Goal: Transaction & Acquisition: Subscribe to service/newsletter

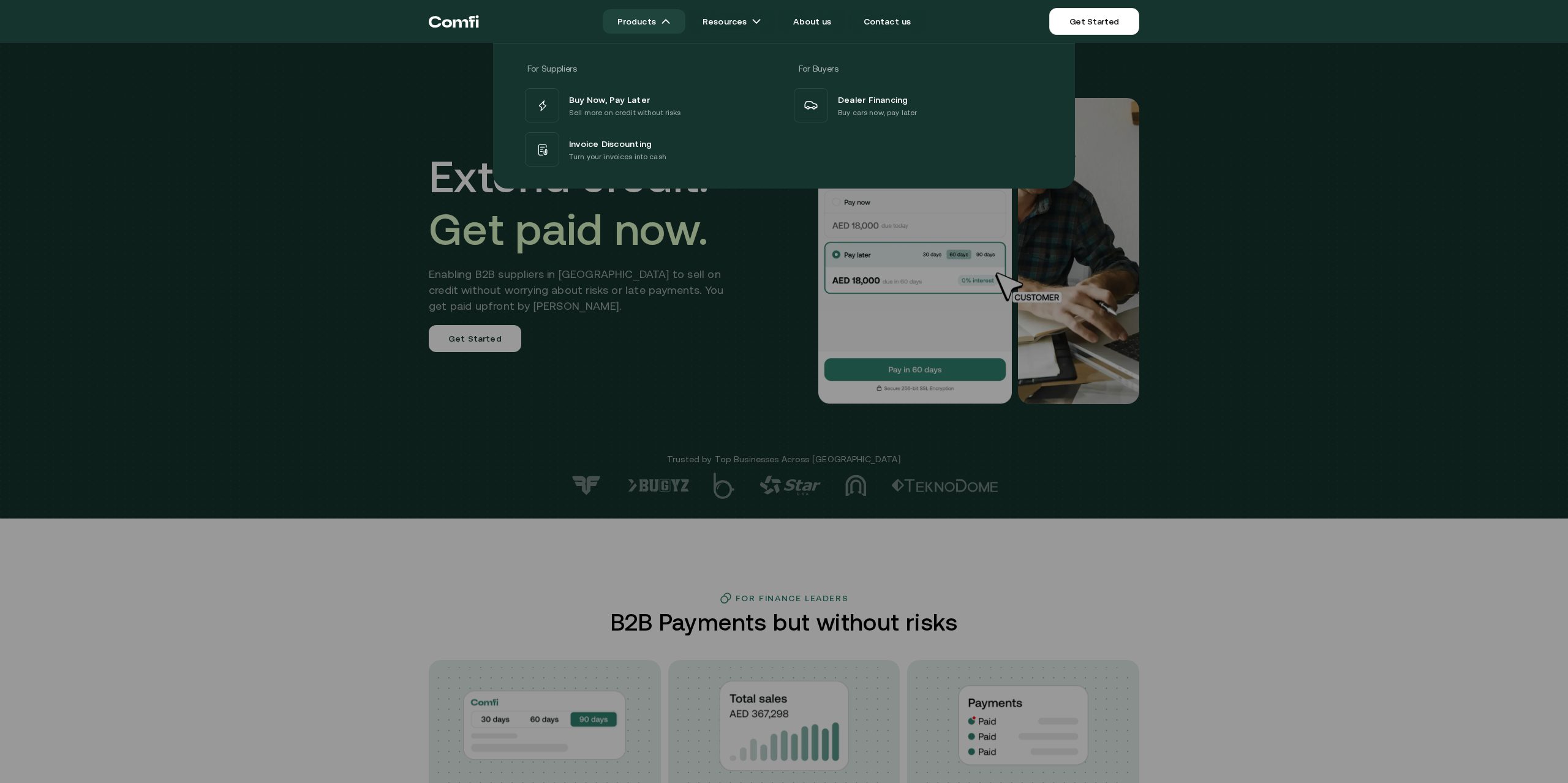
click at [638, 15] on link "Products" at bounding box center [644, 22] width 82 height 25
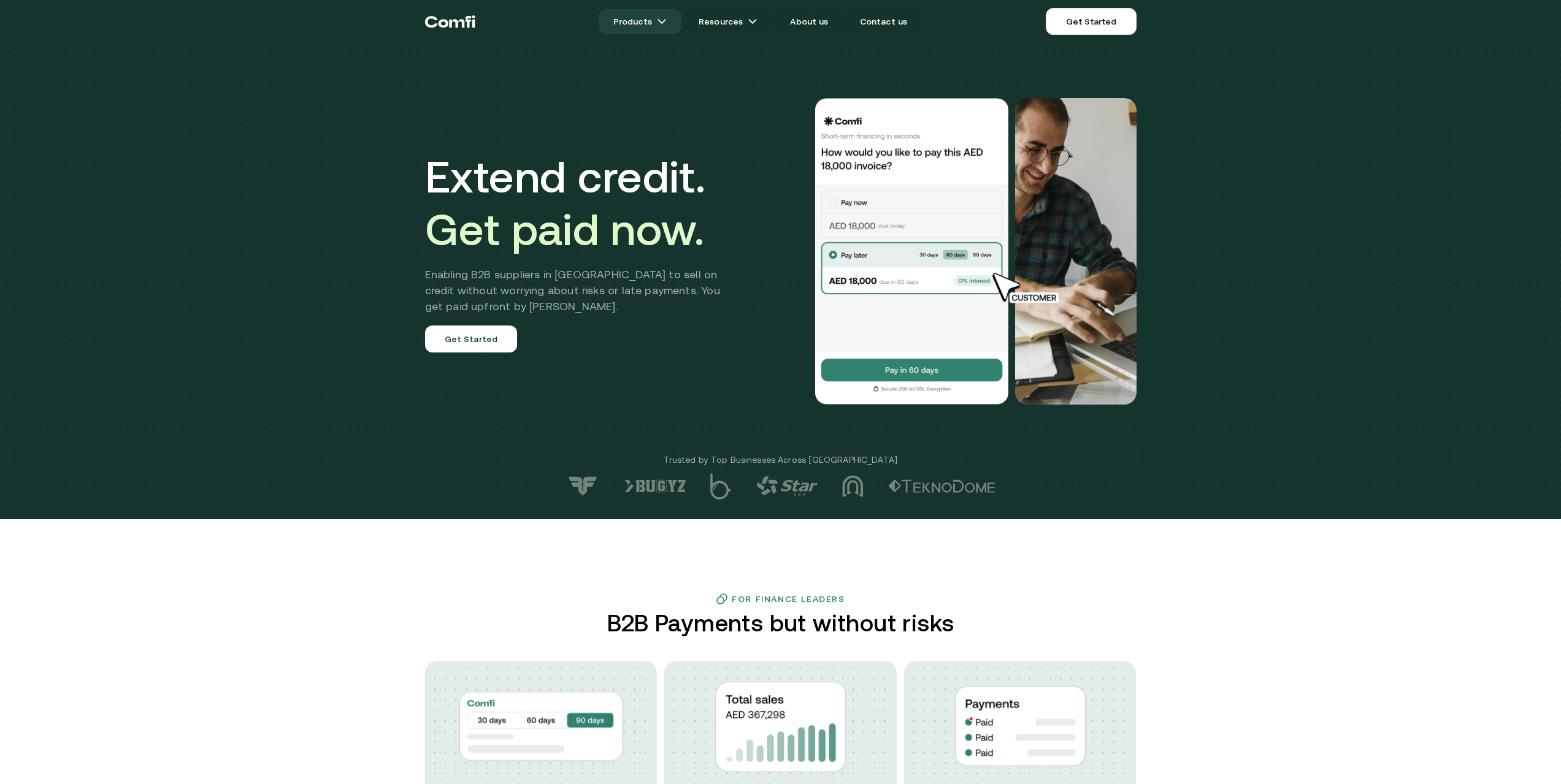
click at [639, 15] on link "Products" at bounding box center [640, 22] width 83 height 25
click at [643, 22] on link "Products" at bounding box center [640, 22] width 83 height 25
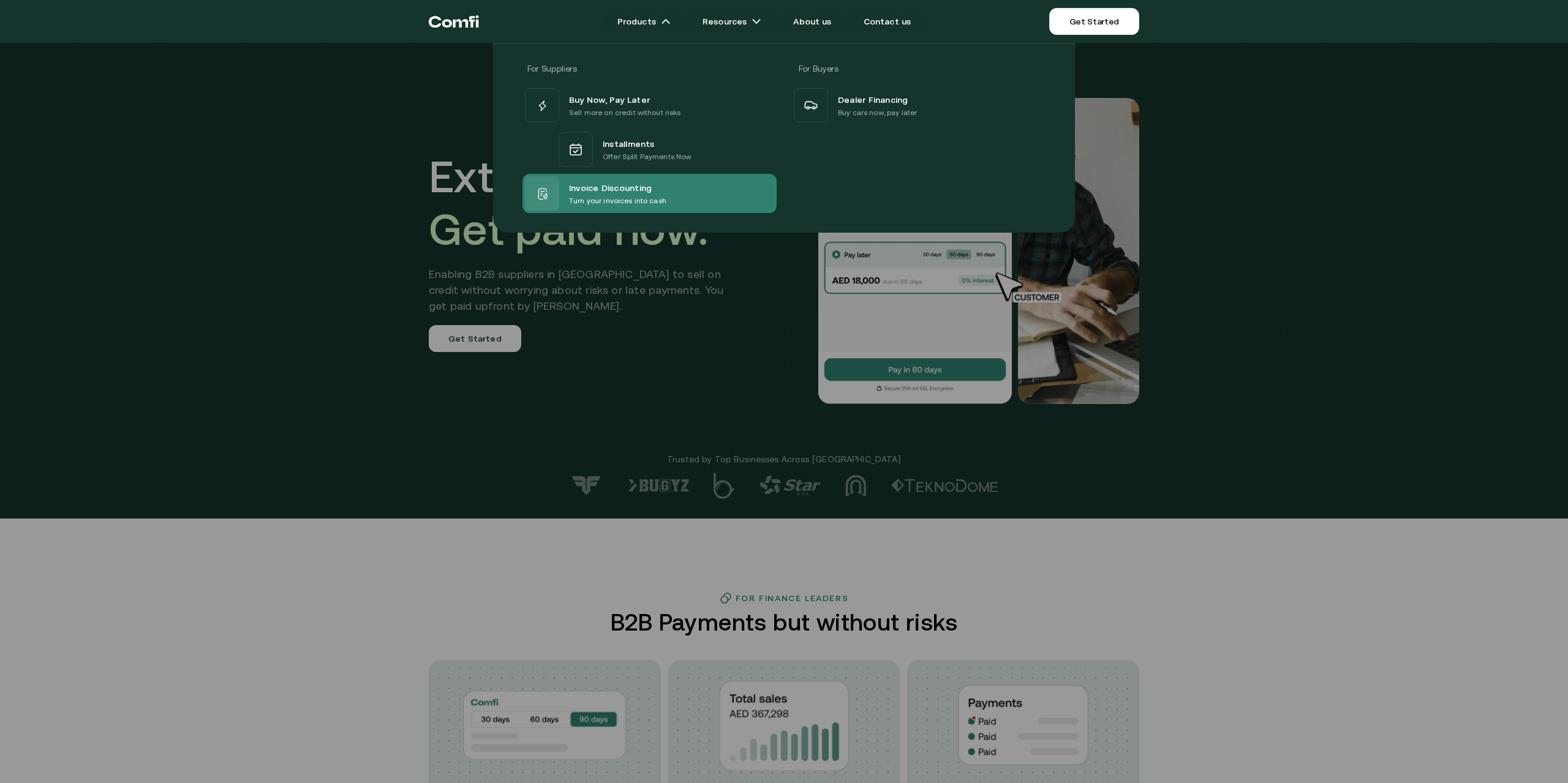
click at [645, 189] on span "Invoice Discounting" at bounding box center [610, 187] width 82 height 14
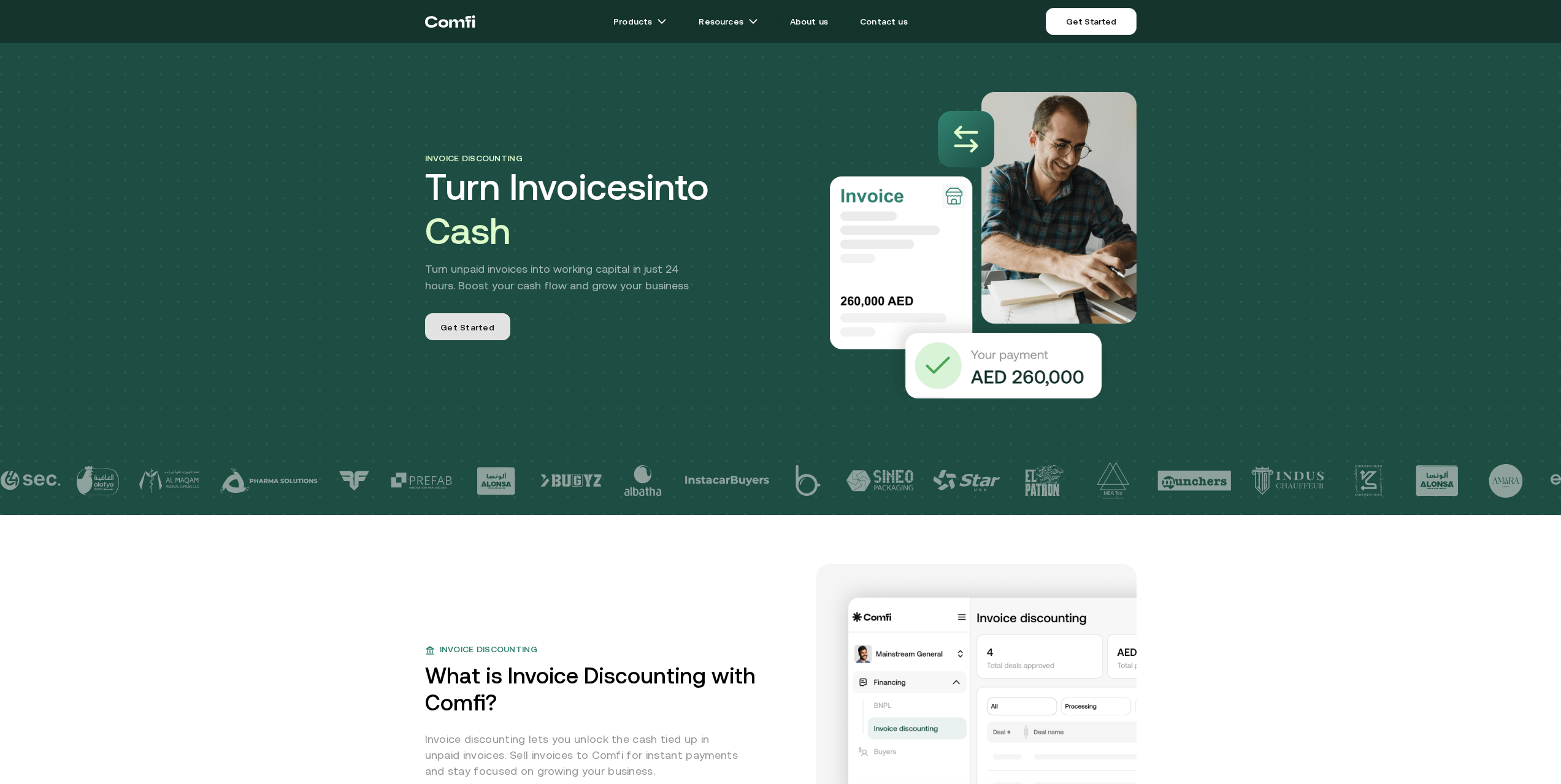
click at [453, 332] on span "Get Started" at bounding box center [467, 329] width 54 height 14
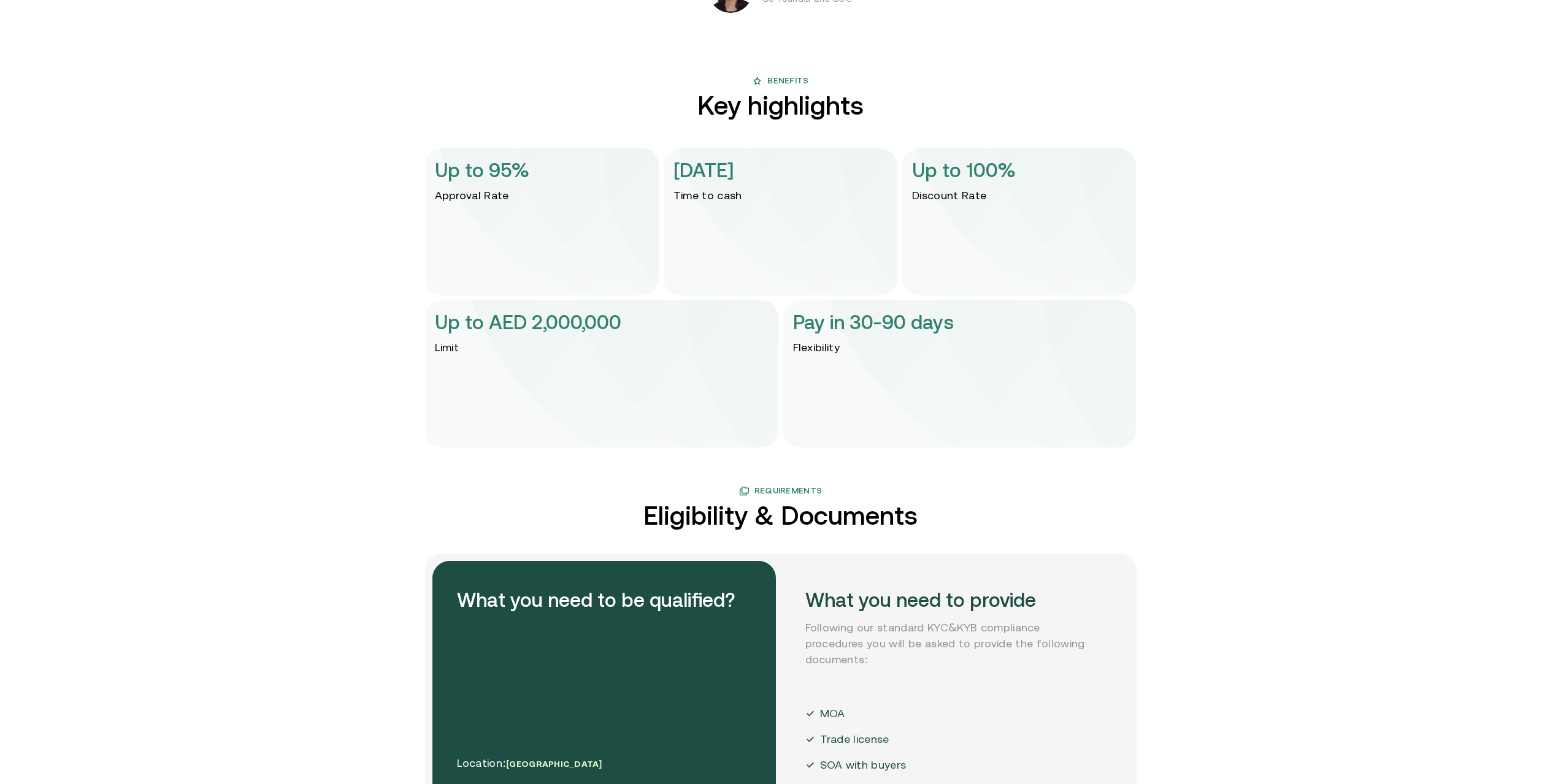
scroll to position [2759, 0]
